Goal: Communication & Community: Share content

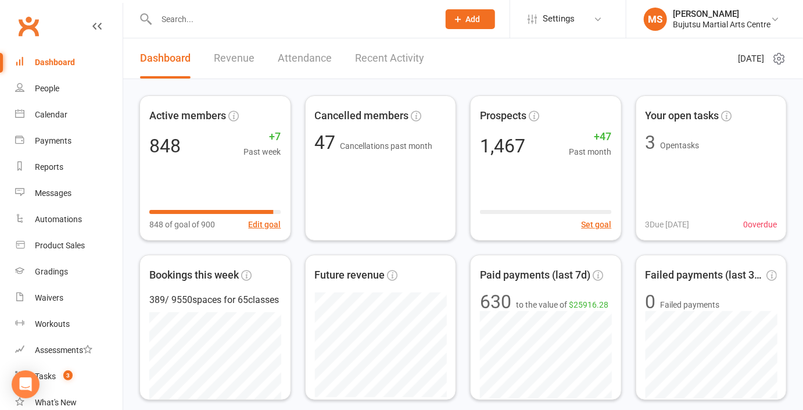
click at [270, 27] on div at bounding box center [285, 19] width 291 height 38
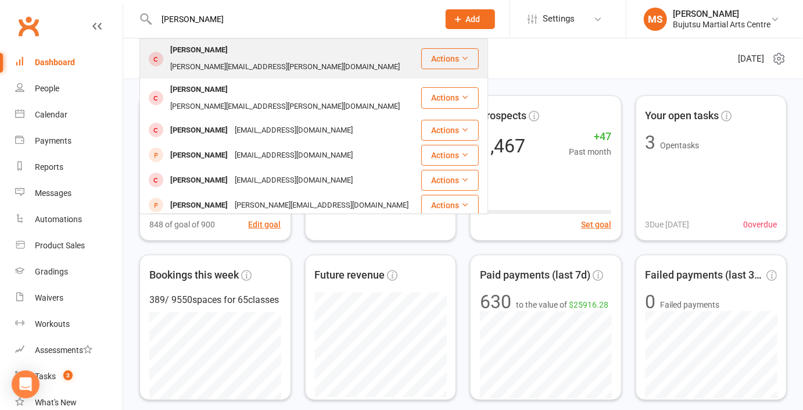
type input "[PERSON_NAME]"
click at [245, 59] on div "[PERSON_NAME][EMAIL_ADDRESS][PERSON_NAME][DOMAIN_NAME]" at bounding box center [285, 67] width 237 height 17
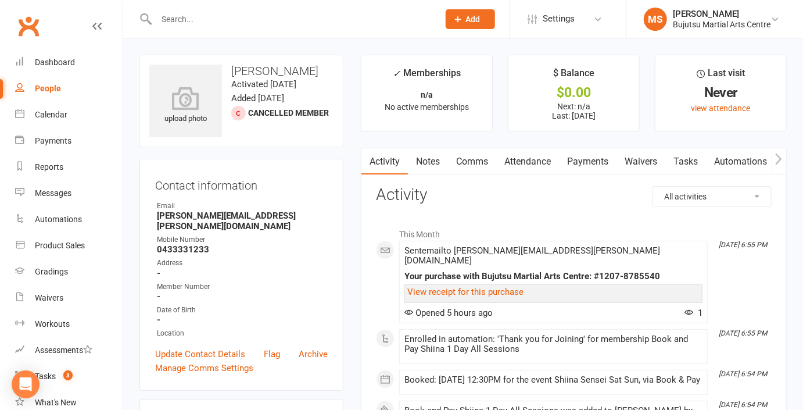
click at [474, 160] on link "Comms" at bounding box center [472, 161] width 48 height 27
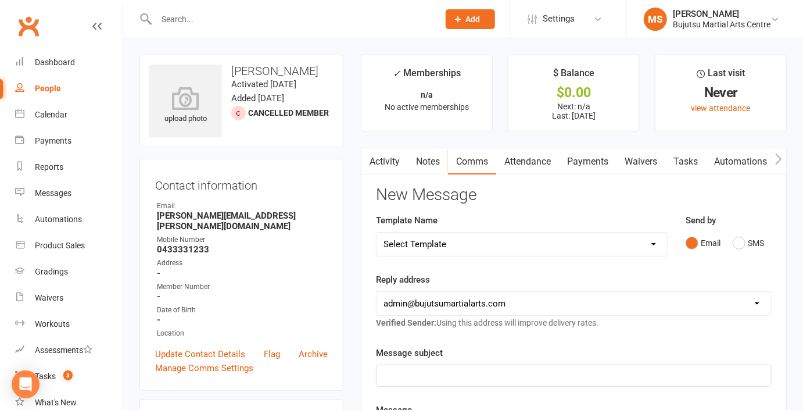
click at [484, 250] on select "Select Template [Email] Buddy Week [Email] Japan Karate Association Grading Adu…" at bounding box center [522, 244] width 291 height 23
select select "23"
click at [377, 233] on select "Select Template [Email] Buddy Week [Email] Japan Karate Association Grading Adu…" at bounding box center [522, 244] width 291 height 23
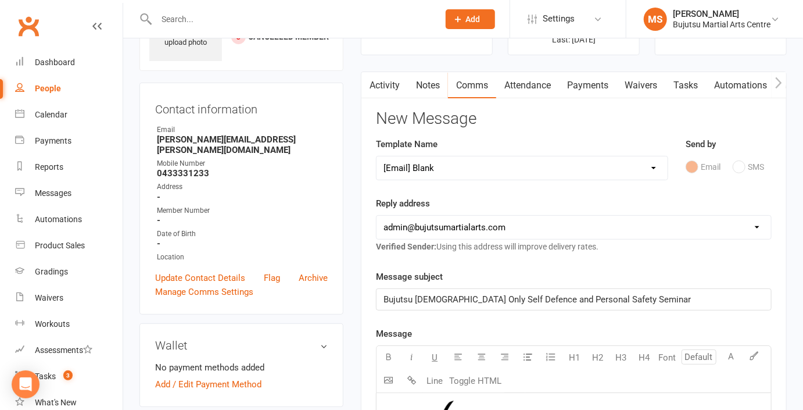
scroll to position [74, 0]
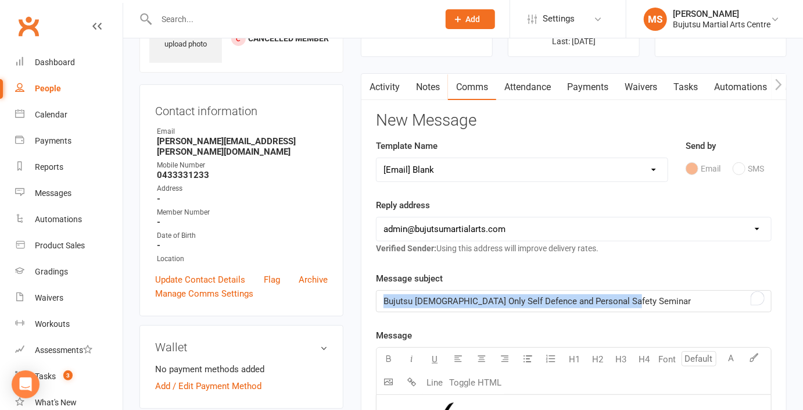
drag, startPoint x: 510, startPoint y: 301, endPoint x: 360, endPoint y: 302, distance: 150.6
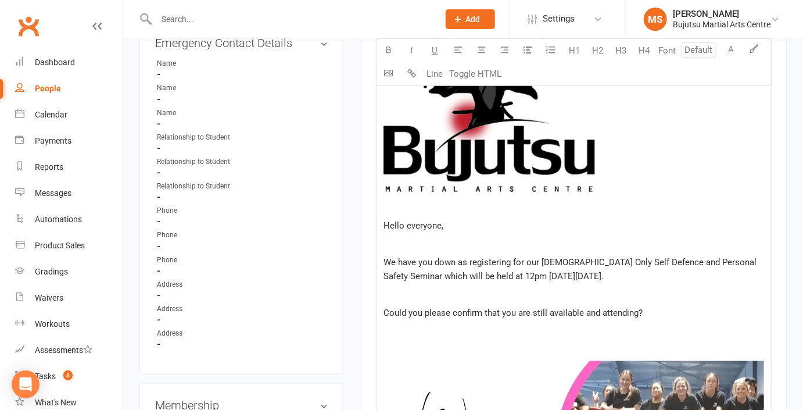
scroll to position [472, 0]
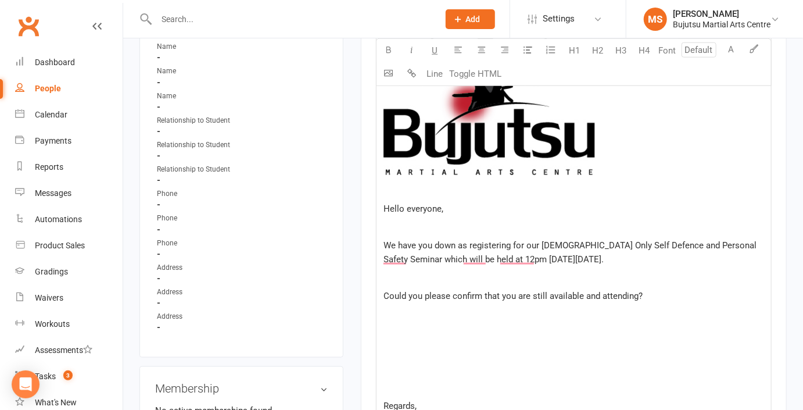
scroll to position [479, 0]
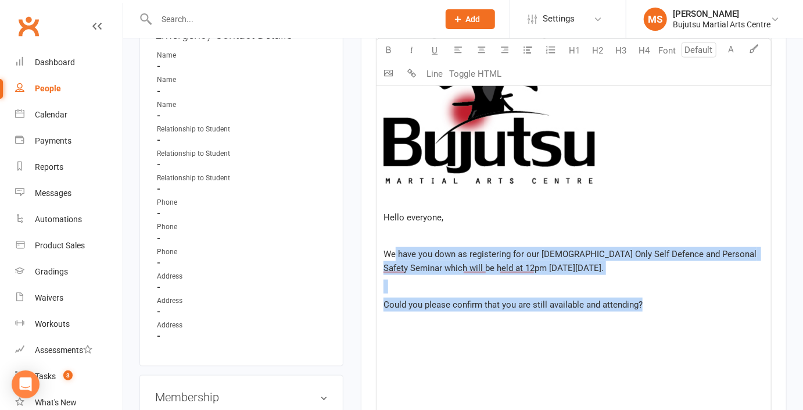
drag, startPoint x: 656, startPoint y: 309, endPoint x: 393, endPoint y: 253, distance: 269.1
click at [393, 253] on div "﻿ Hello everyone, We have you down as registering for our [DEMOGRAPHIC_DATA] On…" at bounding box center [574, 371] width 395 height 762
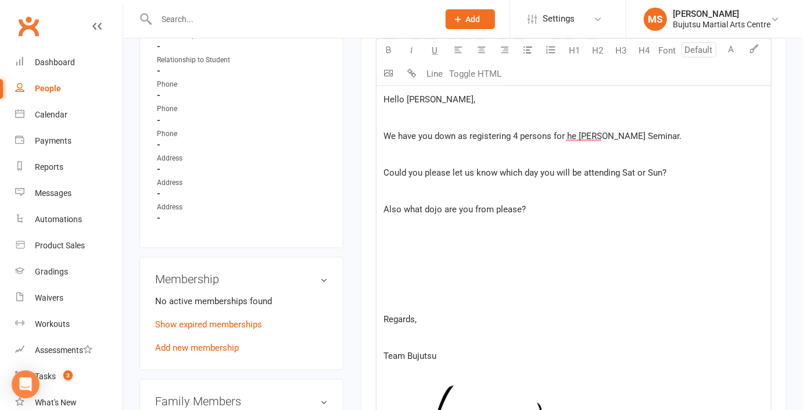
scroll to position [598, 0]
click at [397, 238] on p "To enrich screen reader interactions, please activate Accessibility in Grammarl…" at bounding box center [574, 245] width 381 height 14
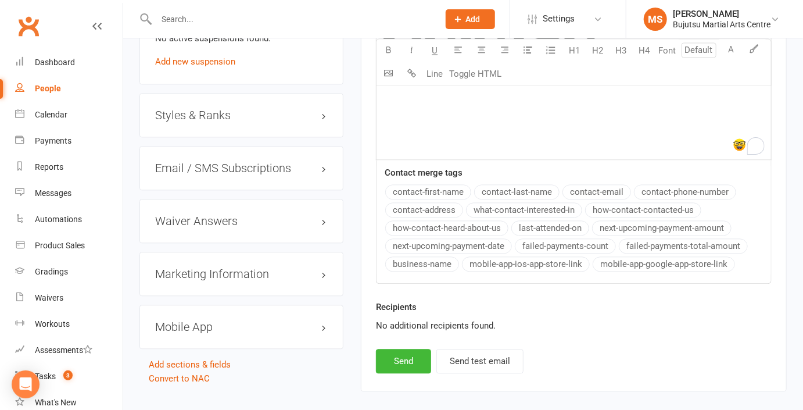
scroll to position [1147, 0]
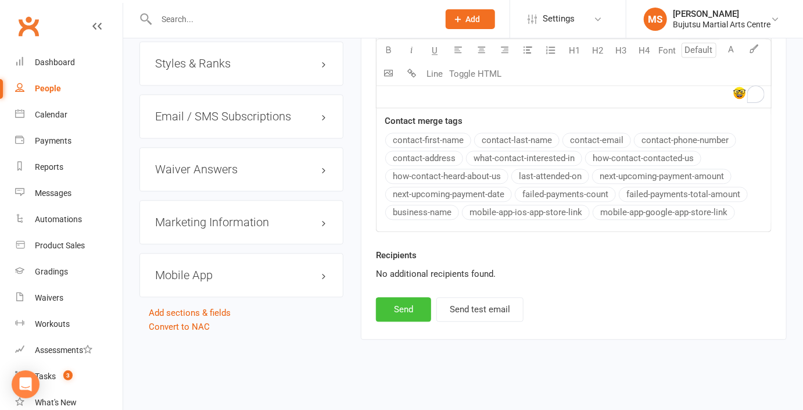
click at [411, 309] on button "Send" at bounding box center [403, 309] width 55 height 24
select select
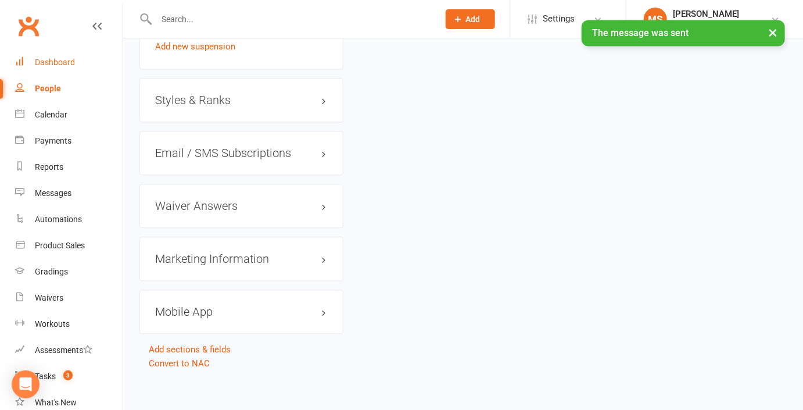
click at [43, 62] on div "Dashboard" at bounding box center [55, 62] width 40 height 9
